Goal: Check status: Check status

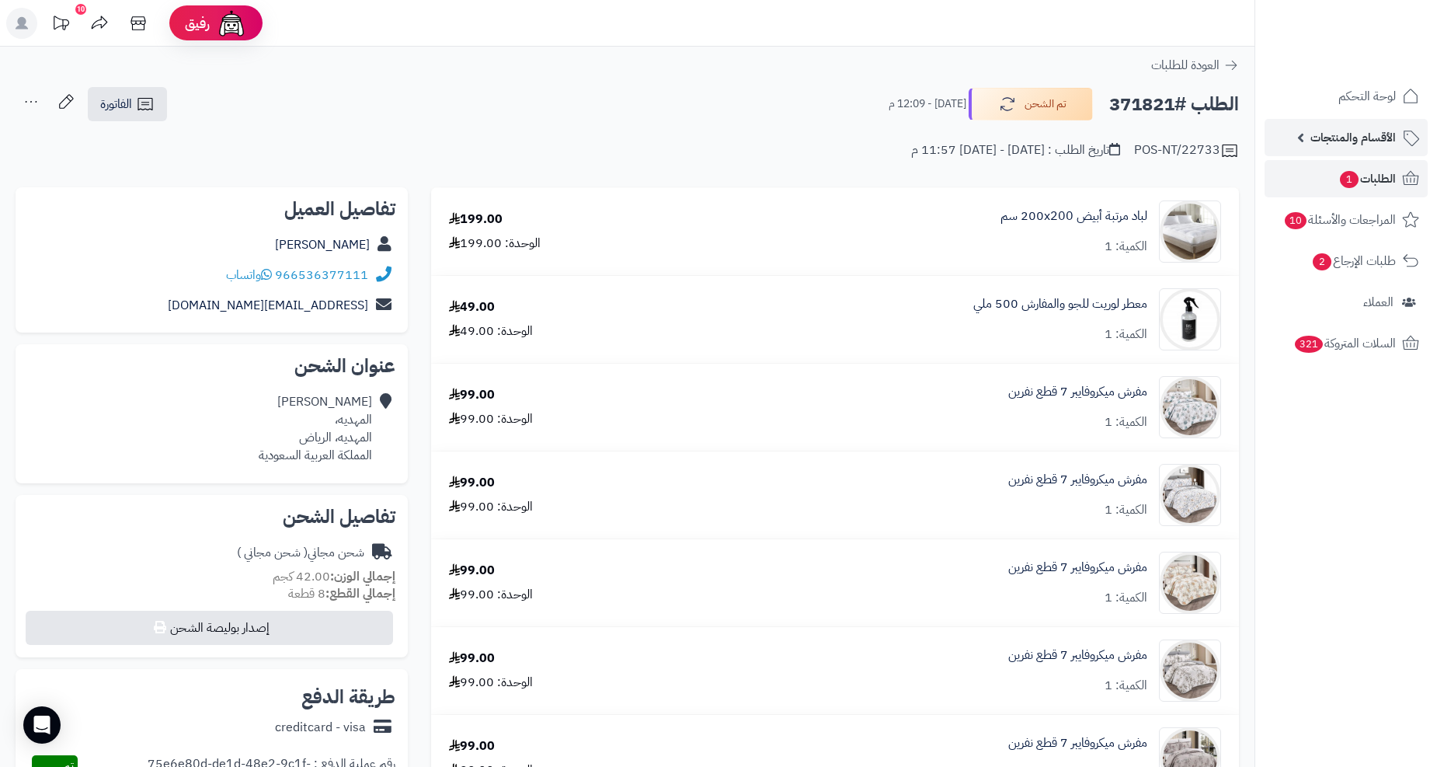
scroll to position [1852, 0]
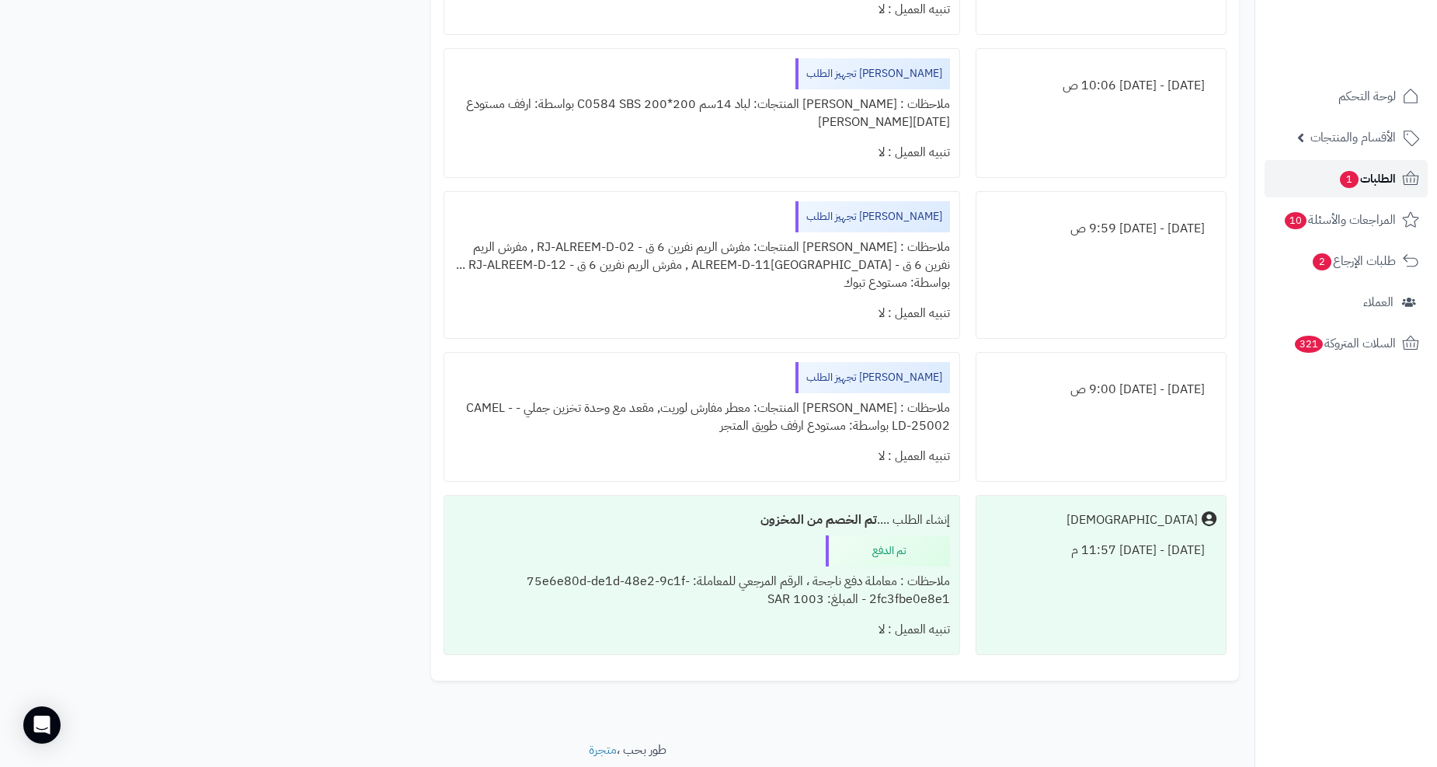
click at [1324, 163] on link "الطلبات 1" at bounding box center [1346, 178] width 163 height 37
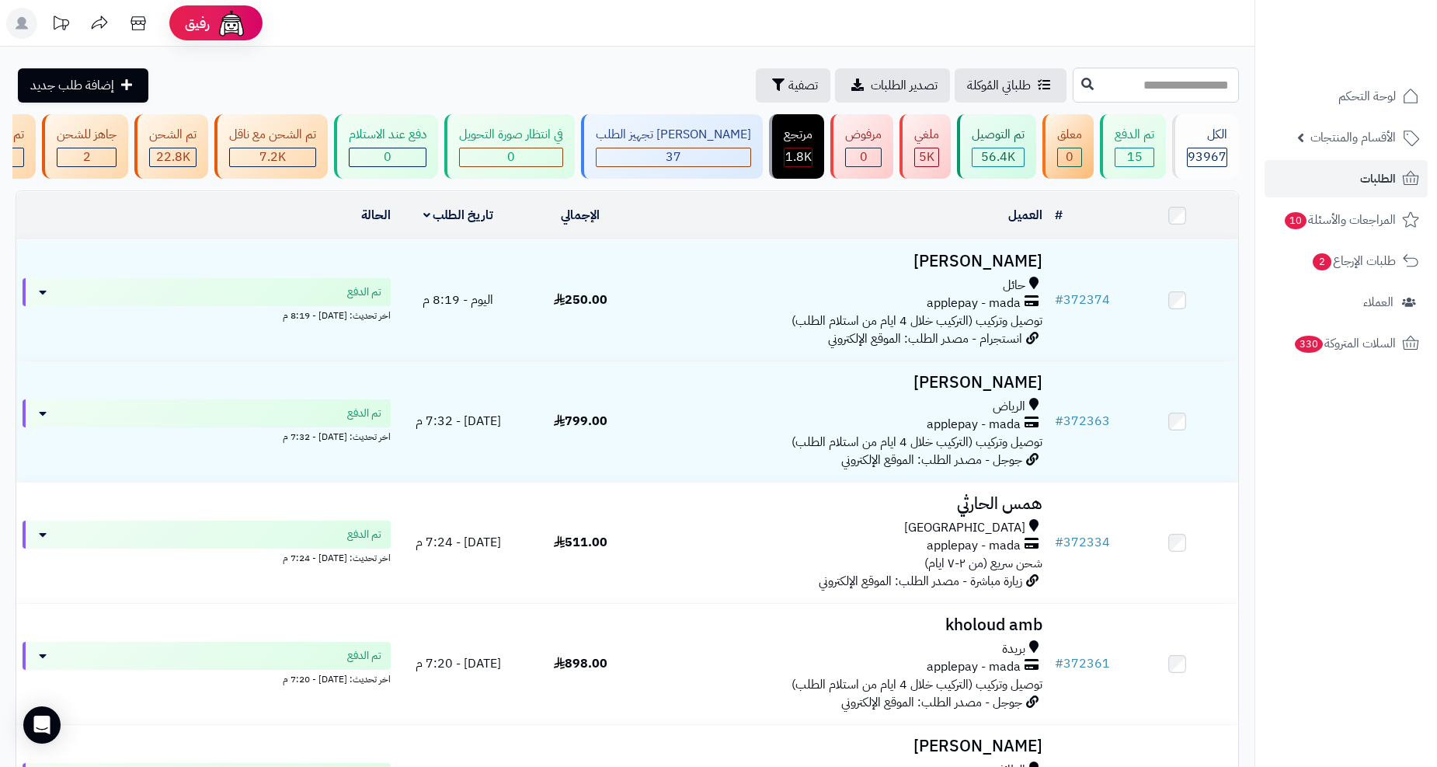
click at [1073, 73] on input "text" at bounding box center [1156, 85] width 166 height 35
paste input "******"
type input "******"
click at [1076, 89] on button at bounding box center [1087, 85] width 23 height 30
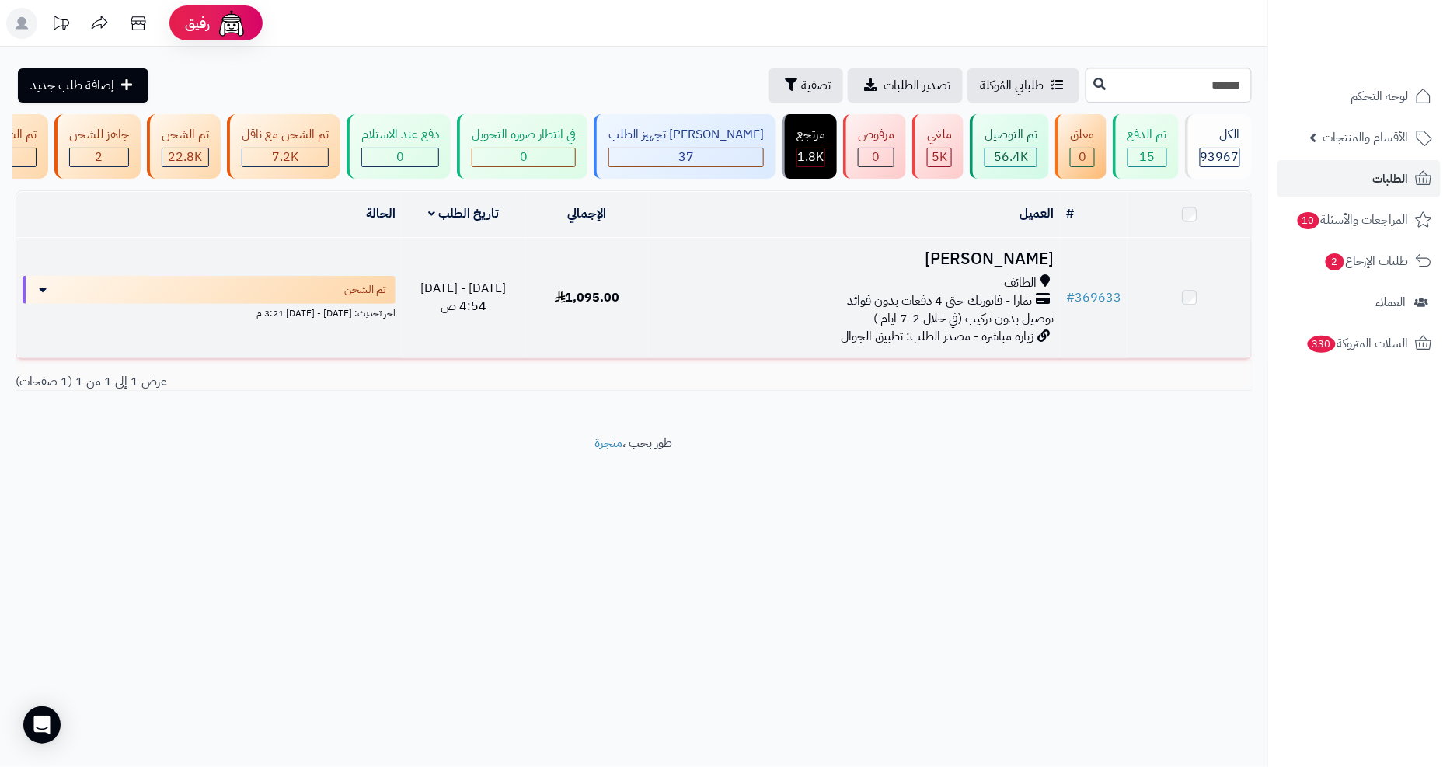
click at [712, 282] on td "عبير المالكي الطائف تمارا - فاتورتك حتى 4 دفعات بدون فوائد توصيل بدون تركيب (في…" at bounding box center [854, 298] width 411 height 120
click at [653, 337] on td "عبير المالكي الطائف تمارا - فاتورتك حتى 4 دفعات بدون فوائد توصيل بدون تركيب (في…" at bounding box center [854, 300] width 411 height 120
click at [622, 321] on td "1,095.00" at bounding box center [587, 300] width 124 height 120
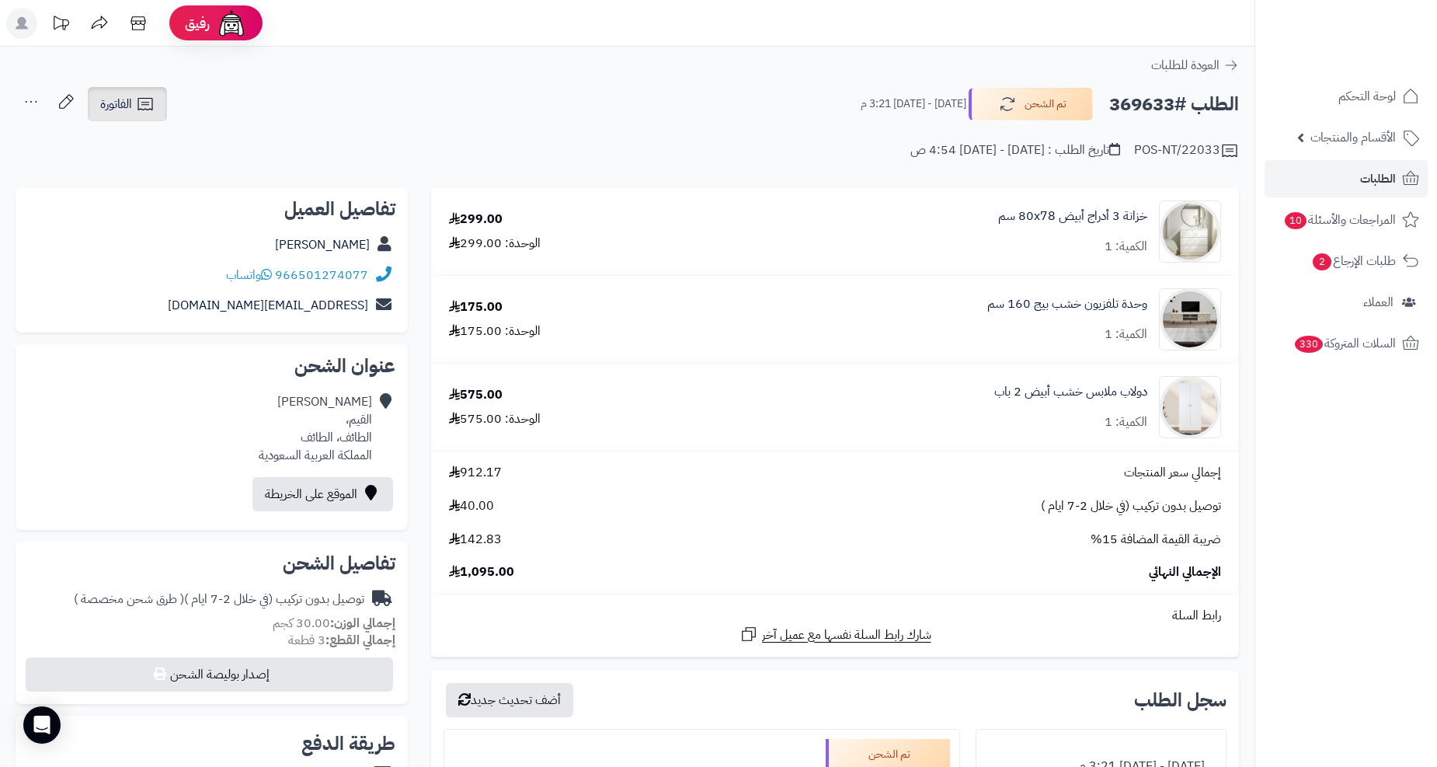
click at [140, 109] on icon at bounding box center [145, 104] width 19 height 19
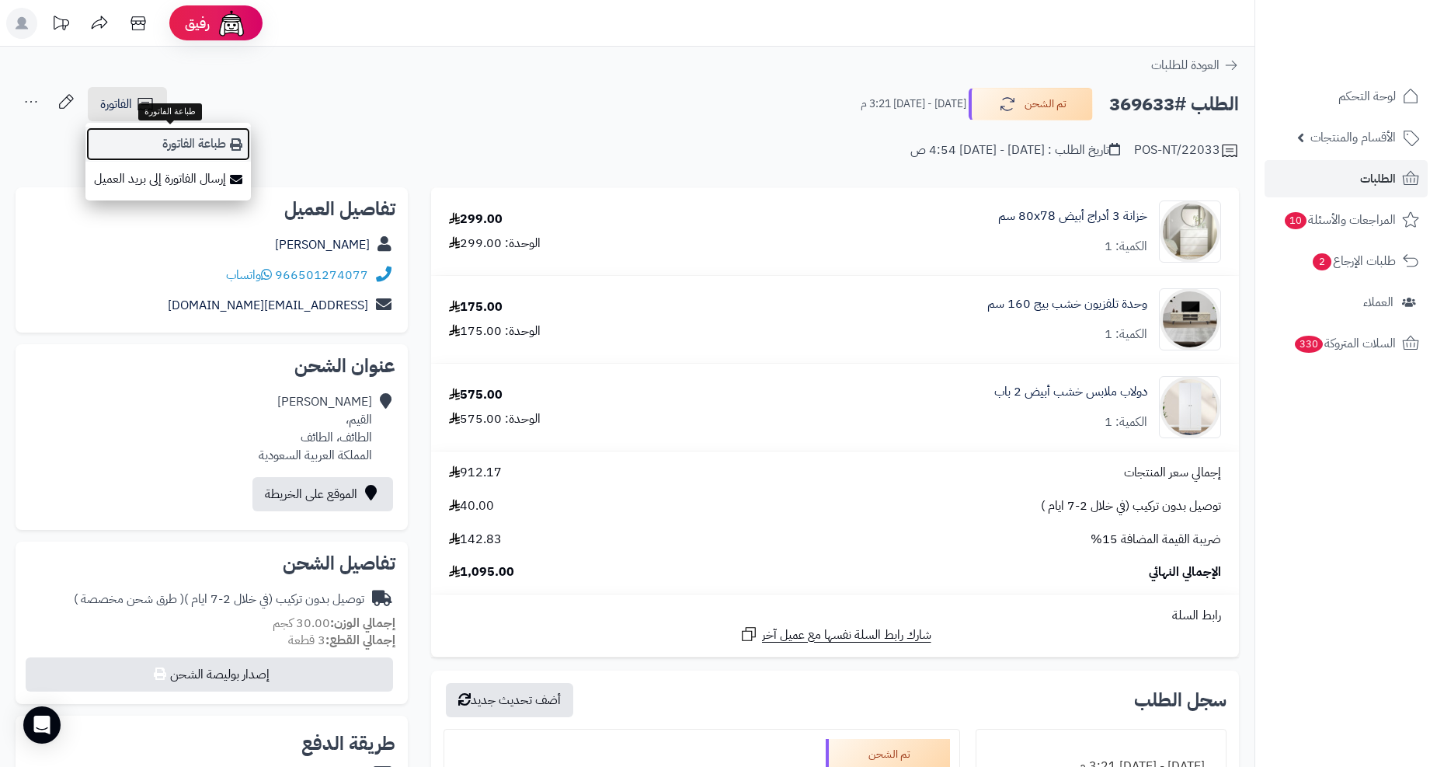
click at [189, 142] on link "طباعة الفاتورة" at bounding box center [167, 144] width 165 height 35
